Goal: Task Accomplishment & Management: Complete application form

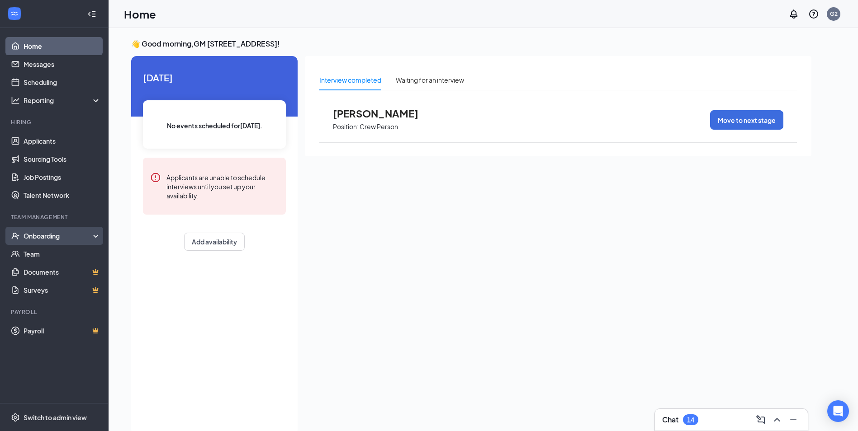
click at [95, 233] on div "Onboarding" at bounding box center [54, 236] width 109 height 18
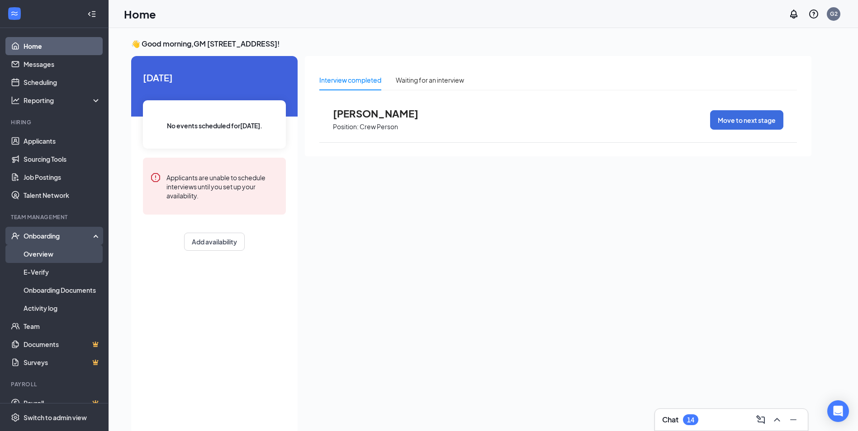
click at [72, 251] on link "Overview" at bounding box center [62, 254] width 77 height 18
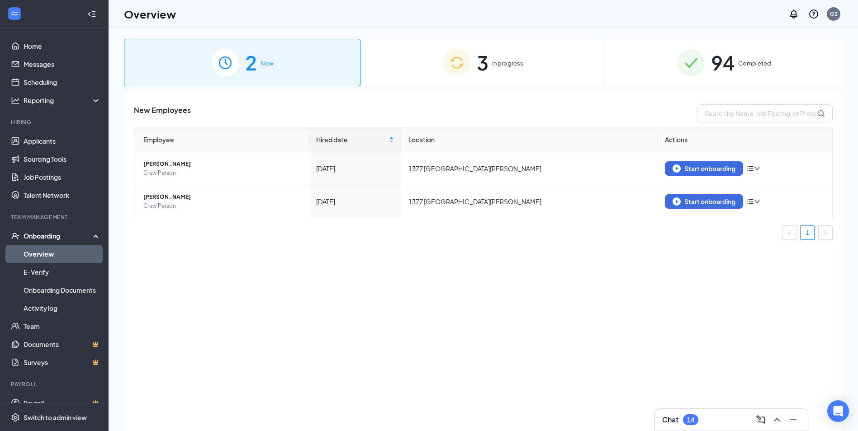
click at [532, 70] on div "3 In progress" at bounding box center [483, 62] width 237 height 47
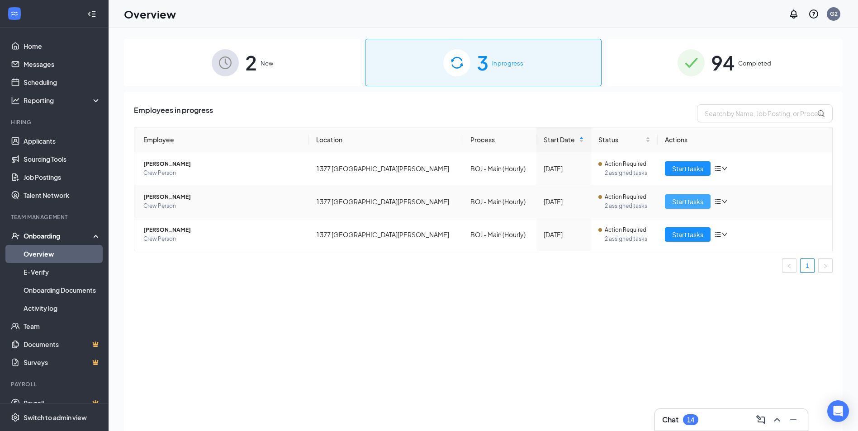
click at [688, 197] on span "Start tasks" at bounding box center [687, 202] width 31 height 10
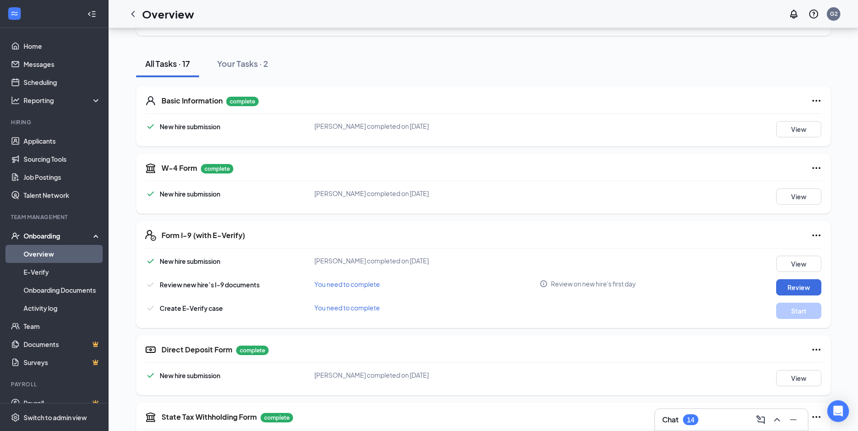
scroll to position [90, 0]
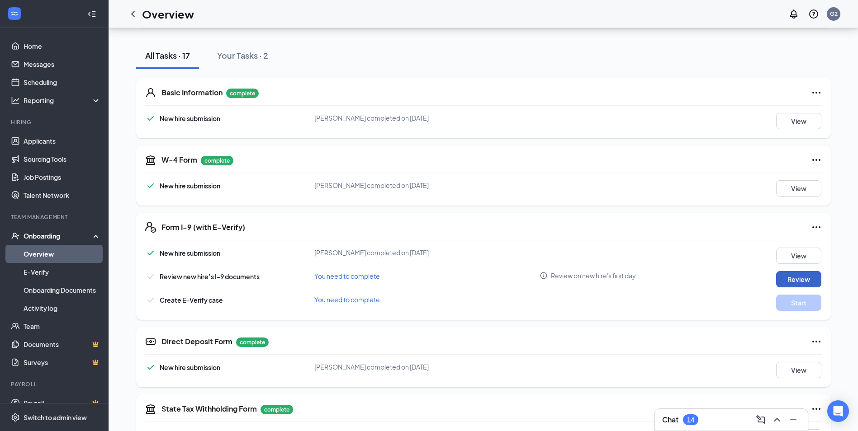
click at [798, 280] on button "Review" at bounding box center [798, 279] width 45 height 16
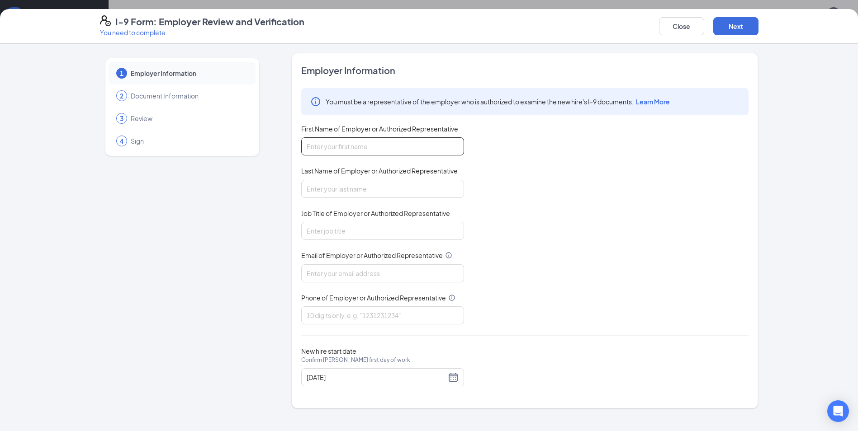
click at [321, 142] on input "First Name of Employer or Authorized Representative" at bounding box center [382, 146] width 163 height 18
type input "[PERSON_NAME]"
click at [340, 188] on input "Last Name of Employer or Authorized Representative" at bounding box center [382, 189] width 163 height 18
type input "Jefferson"
click at [346, 235] on input "Job Title of Employer or Authorized Representative" at bounding box center [382, 231] width 163 height 18
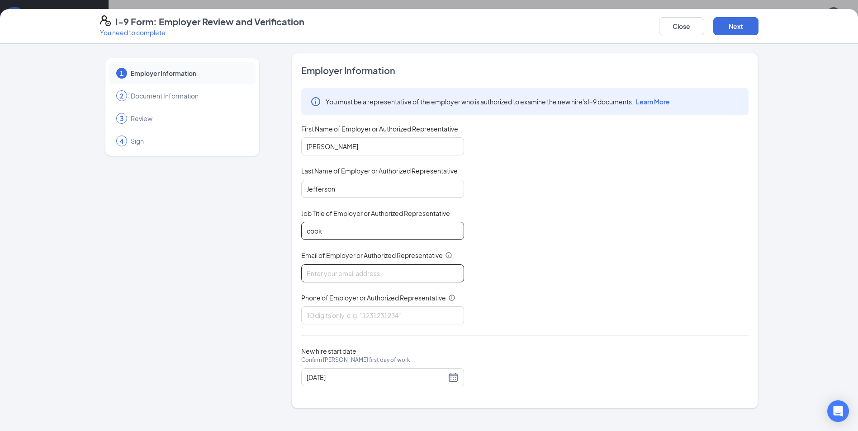
type input "cook"
click at [356, 277] on input "Email of Employer or Authorized Representative" at bounding box center [382, 274] width 163 height 18
type input "[EMAIL_ADDRESS][DOMAIN_NAME]"
click at [345, 313] on input "Phone of Employer or Authorized Representative" at bounding box center [382, 316] width 163 height 18
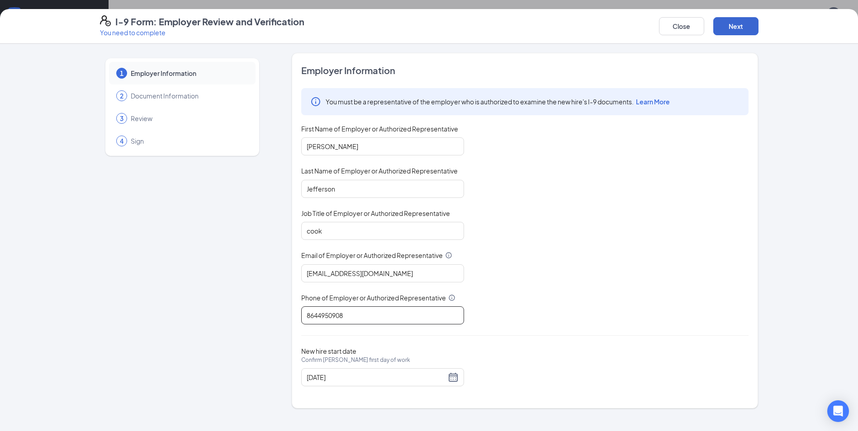
type input "8644950908"
click at [737, 25] on button "Next" at bounding box center [735, 26] width 45 height 18
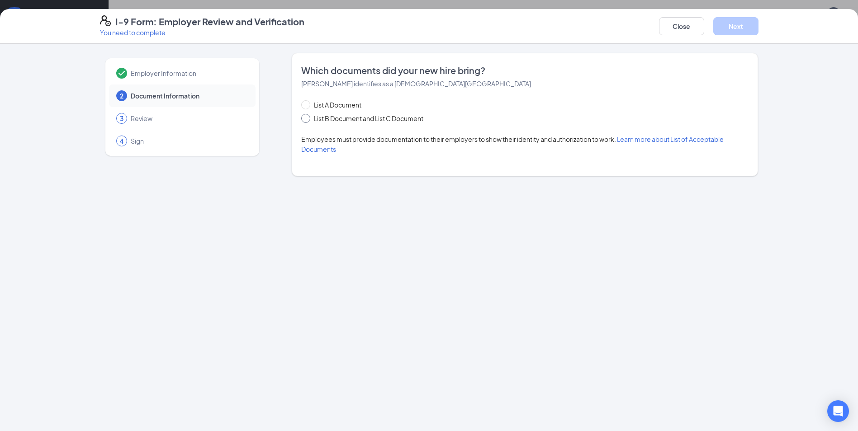
click at [303, 115] on input "List B Document and List C Document" at bounding box center [304, 117] width 6 height 6
radio input "true"
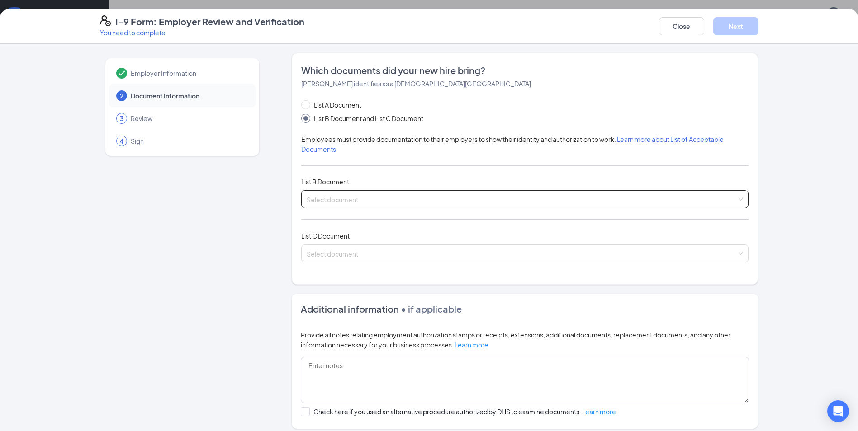
click at [371, 200] on input "search" at bounding box center [522, 198] width 430 height 14
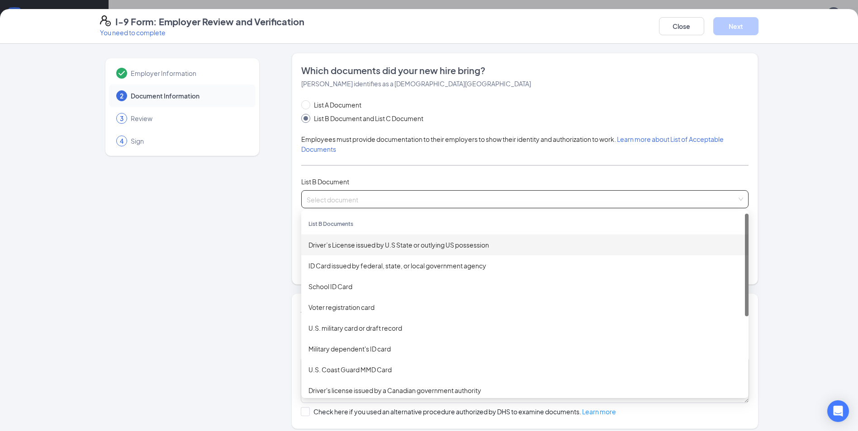
click at [411, 246] on div "Driver’s License issued by U.S State or outlying US possession" at bounding box center [524, 245] width 433 height 10
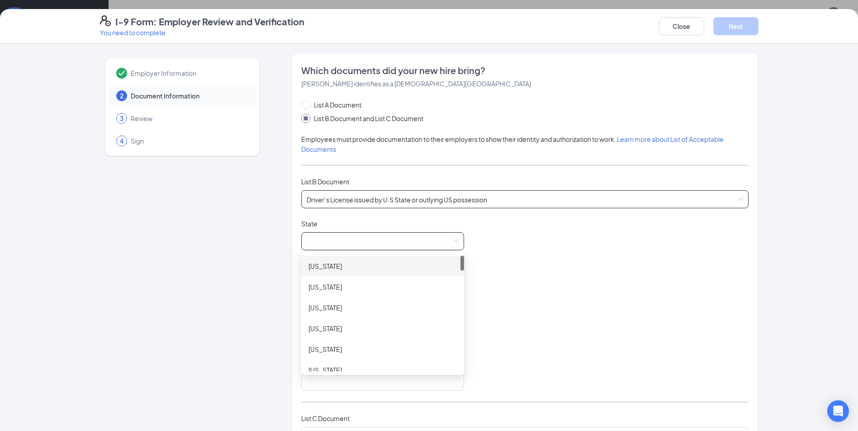
click at [369, 241] on span at bounding box center [383, 241] width 152 height 17
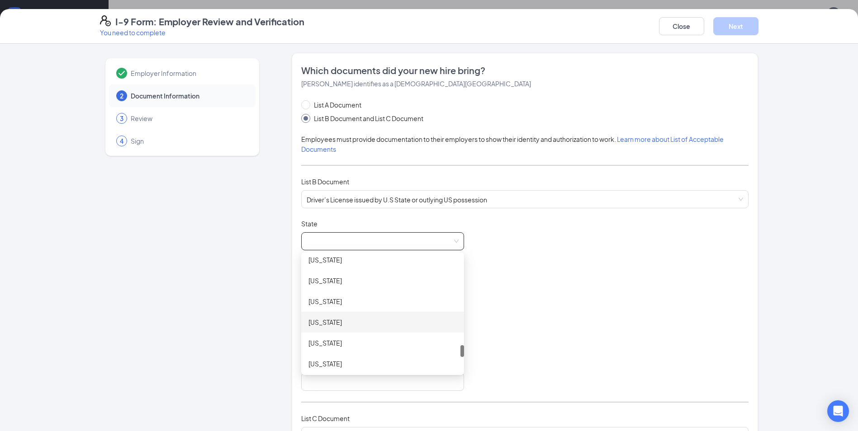
click at [349, 324] on div "[US_STATE]" at bounding box center [382, 322] width 148 height 10
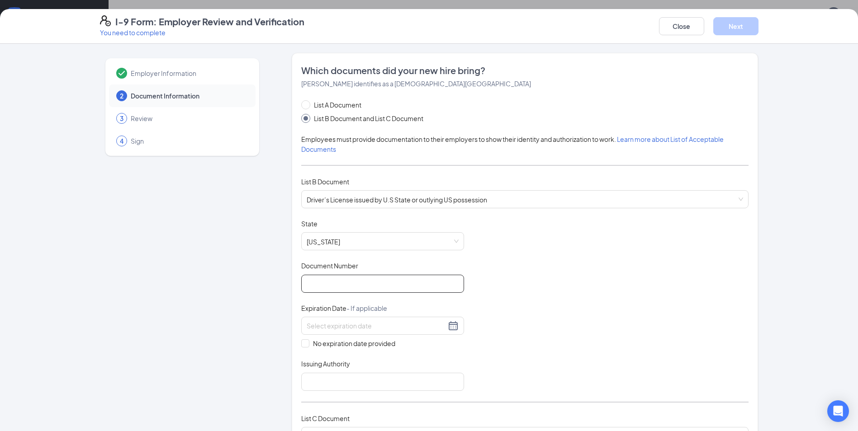
click at [345, 281] on input "Document Number" at bounding box center [382, 284] width 163 height 18
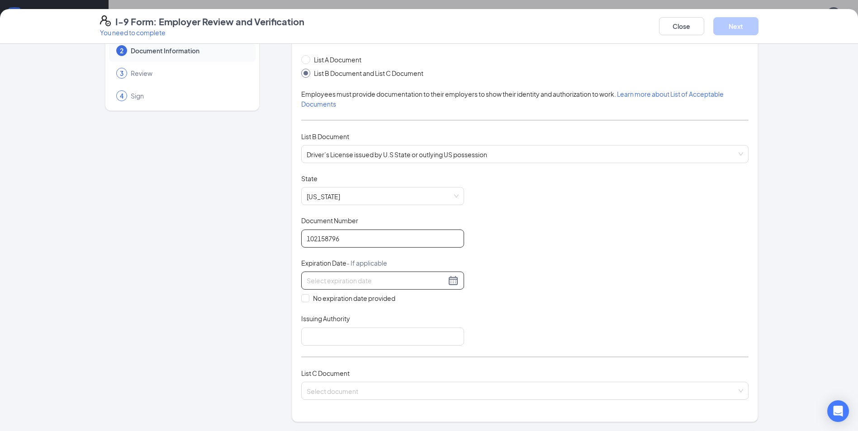
type input "102158796"
click at [357, 280] on input at bounding box center [376, 281] width 139 height 10
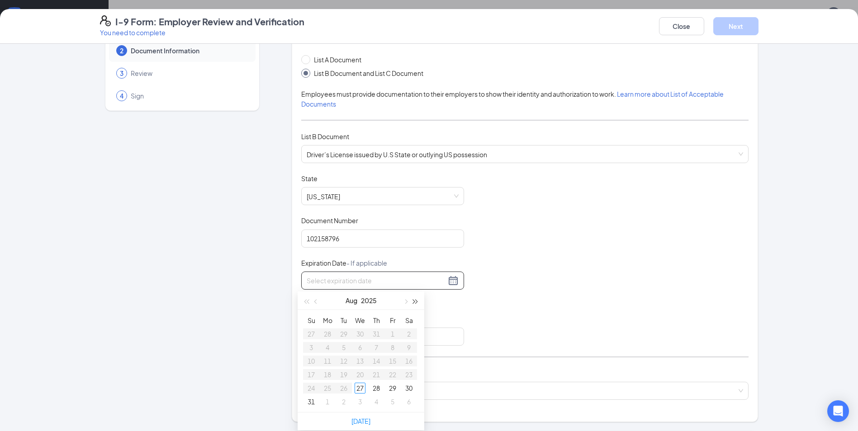
click at [415, 301] on span "button" at bounding box center [415, 302] width 5 height 5
click at [403, 298] on button "button" at bounding box center [405, 301] width 10 height 18
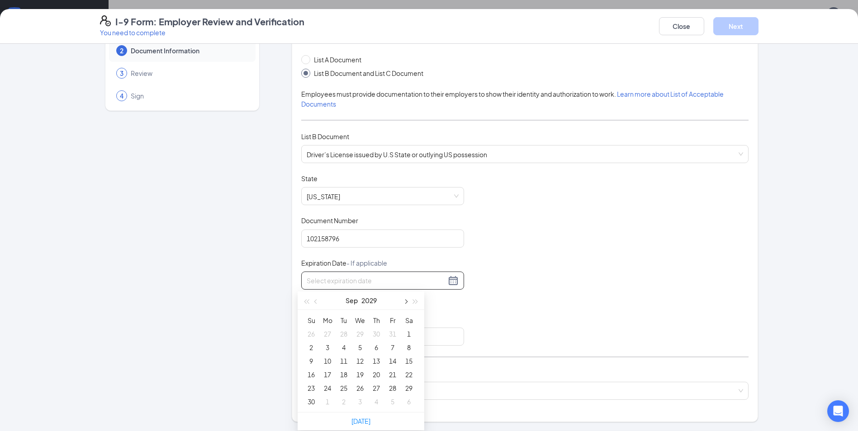
click at [403, 298] on button "button" at bounding box center [405, 301] width 10 height 18
type input "[DATE]"
click at [374, 331] on div "1" at bounding box center [376, 334] width 11 height 11
click at [373, 334] on input "Issuing Authority" at bounding box center [382, 337] width 163 height 18
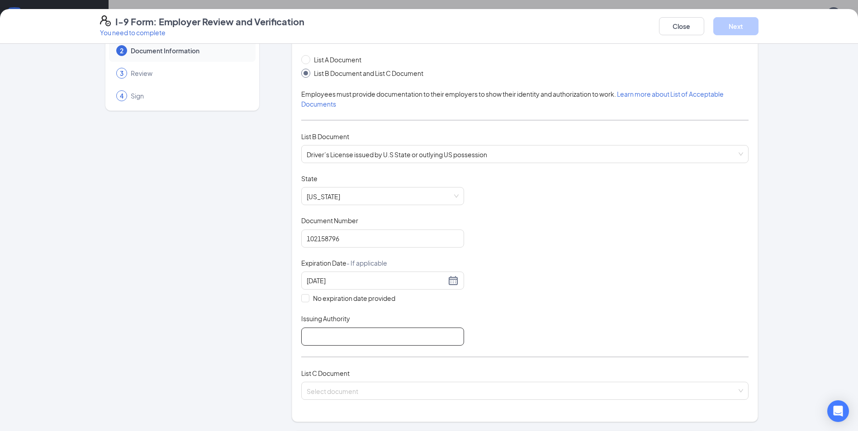
type input "[US_STATE]"
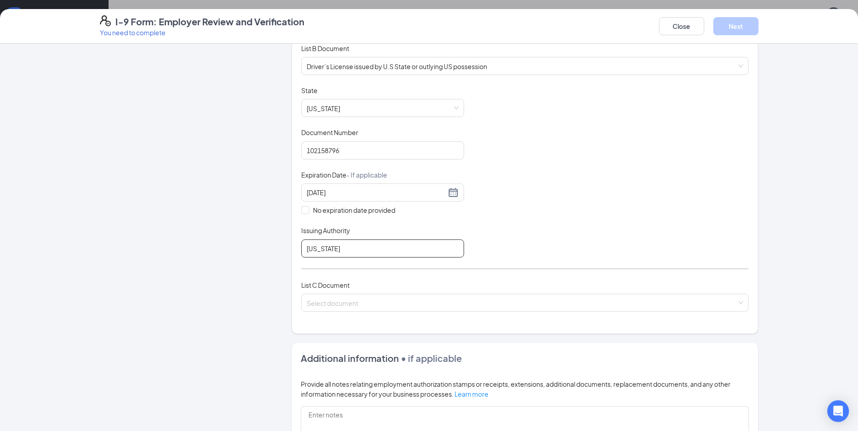
scroll to position [136, 0]
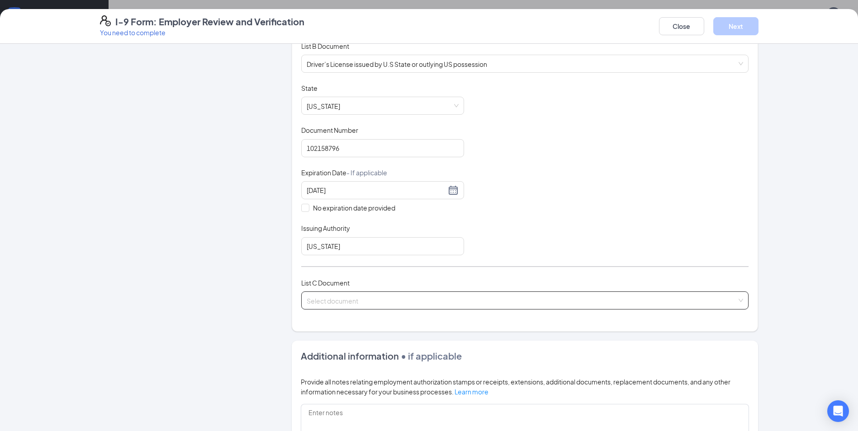
click at [345, 303] on input "search" at bounding box center [522, 299] width 430 height 14
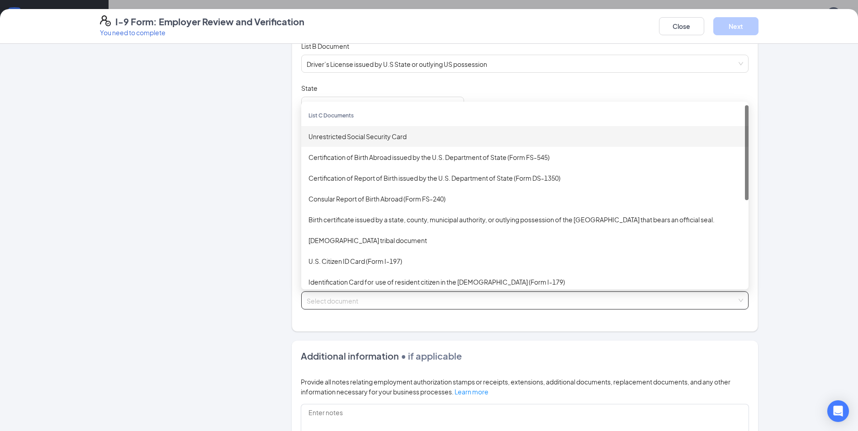
click at [364, 132] on div "Unrestricted Social Security Card" at bounding box center [524, 137] width 433 height 10
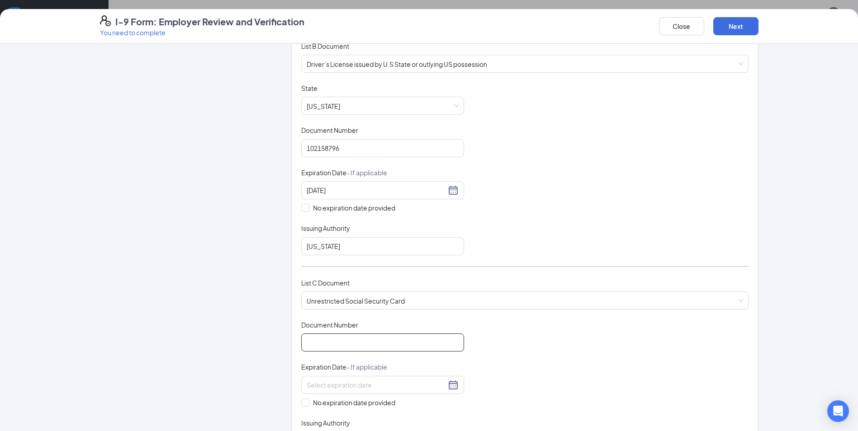
click at [365, 344] on input "Document Number" at bounding box center [382, 343] width 163 height 18
type input "251916775"
click at [303, 407] on label "No expiration date provided" at bounding box center [382, 403] width 163 height 10
click at [303, 405] on input "No expiration date provided" at bounding box center [304, 402] width 6 height 6
checkbox input "true"
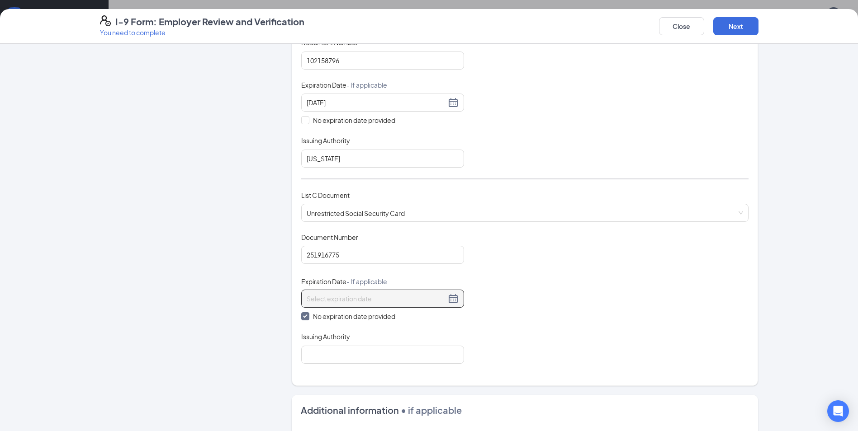
scroll to position [226, 0]
click at [351, 352] on input "Issuing Authority" at bounding box center [382, 352] width 163 height 18
type input "Social Security Administration"
click at [733, 23] on button "Next" at bounding box center [735, 26] width 45 height 18
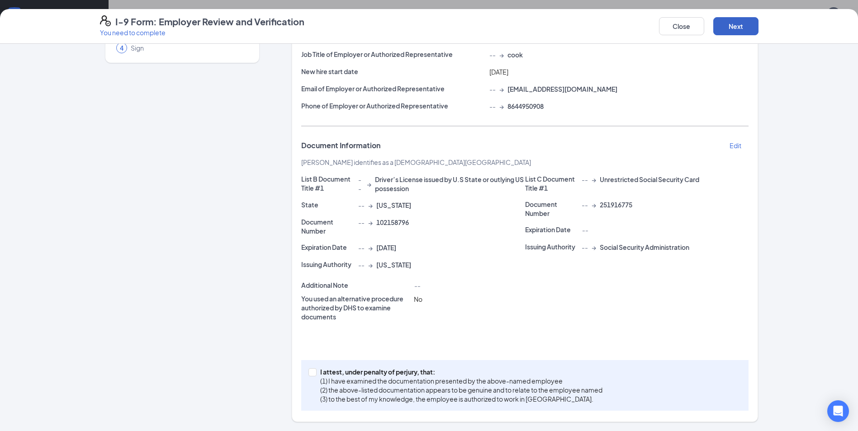
scroll to position [93, 0]
click at [312, 371] on span at bounding box center [312, 373] width 8 height 8
click at [312, 371] on input "I attest, under penalty of [PERSON_NAME], that: (1) I have examined the documen…" at bounding box center [311, 372] width 6 height 6
checkbox input "true"
click at [738, 25] on button "Next" at bounding box center [735, 26] width 45 height 18
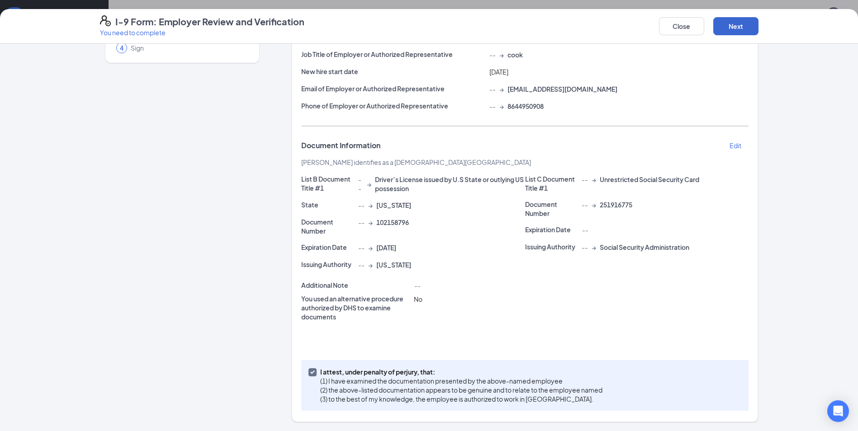
scroll to position [0, 0]
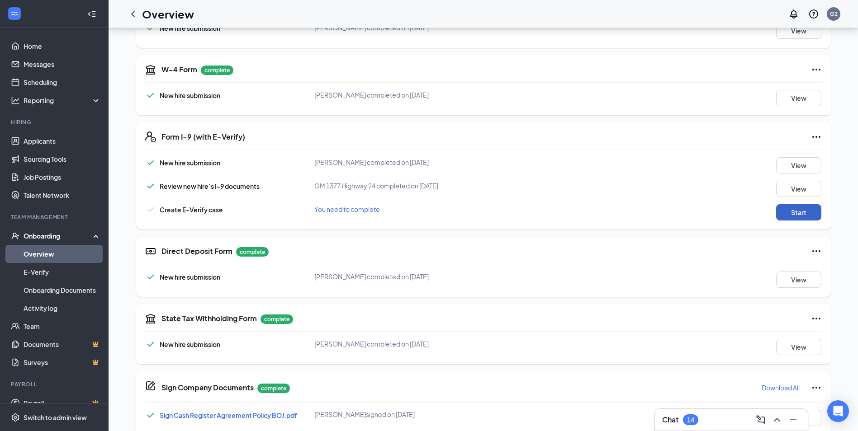
click at [795, 205] on button "Start" at bounding box center [798, 212] width 45 height 16
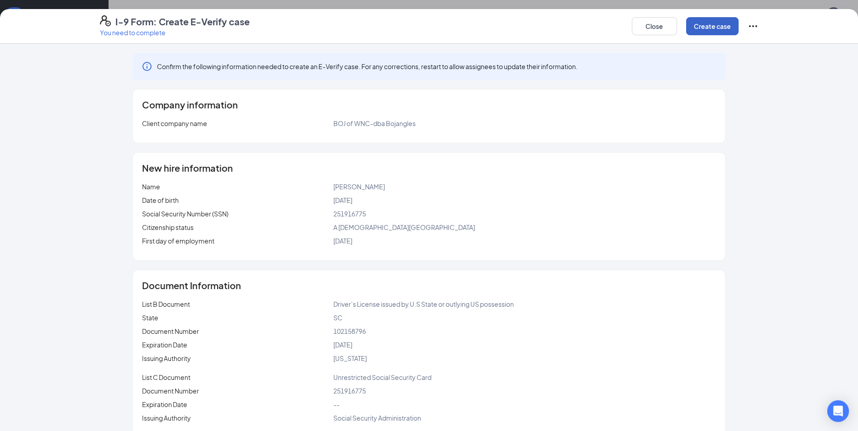
click at [703, 20] on button "Create case" at bounding box center [712, 26] width 52 height 18
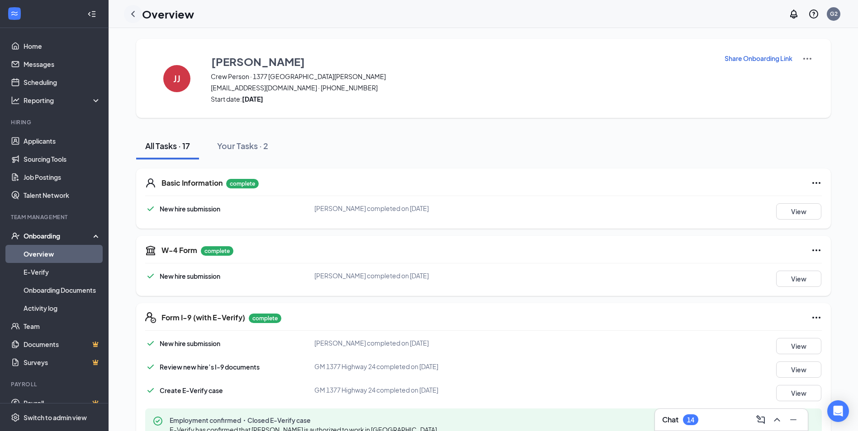
click at [132, 12] on icon "ChevronLeft" at bounding box center [133, 14] width 11 height 11
